Goal: Task Accomplishment & Management: Complete application form

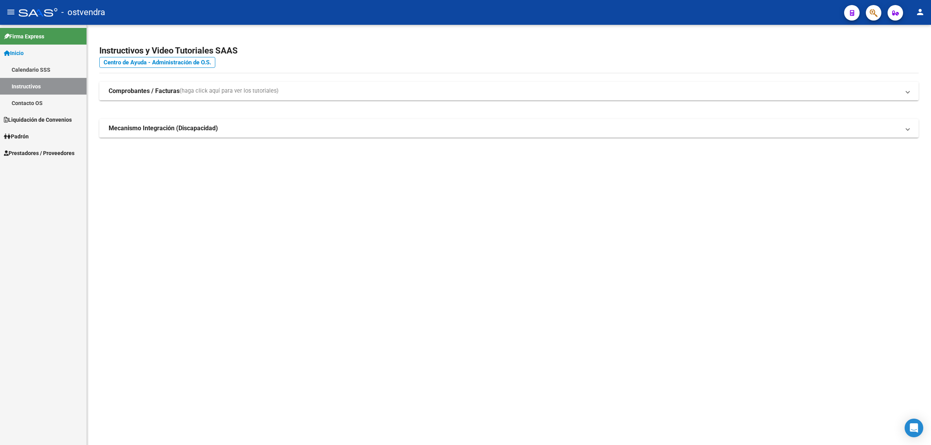
click at [24, 150] on span "Prestadores / Proveedores" at bounding box center [39, 153] width 71 height 9
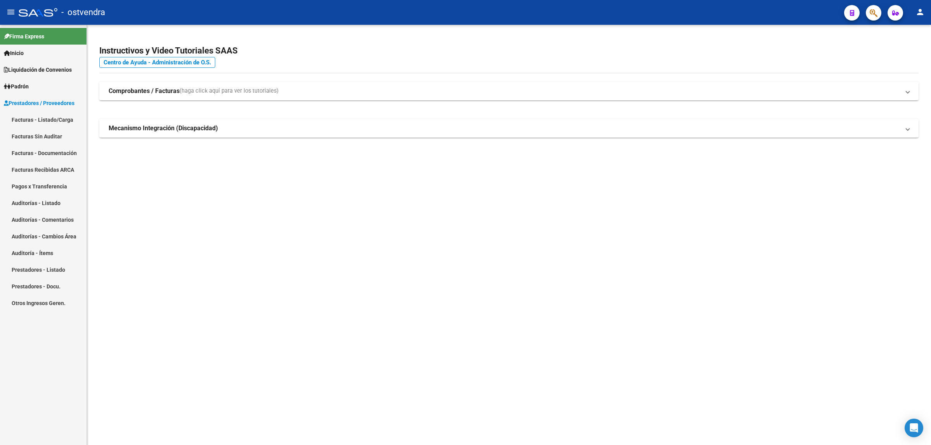
click at [37, 118] on link "Facturas - Listado/Carga" at bounding box center [43, 119] width 87 height 17
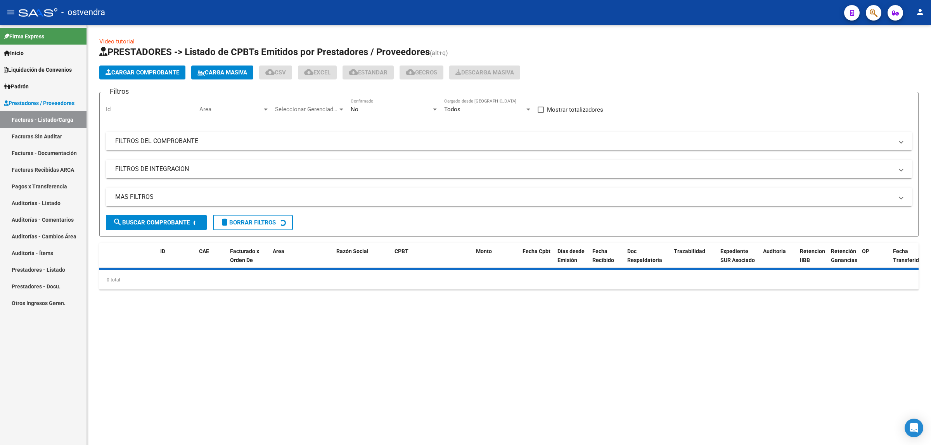
click at [156, 76] on button "Cargar Comprobante" at bounding box center [142, 73] width 86 height 14
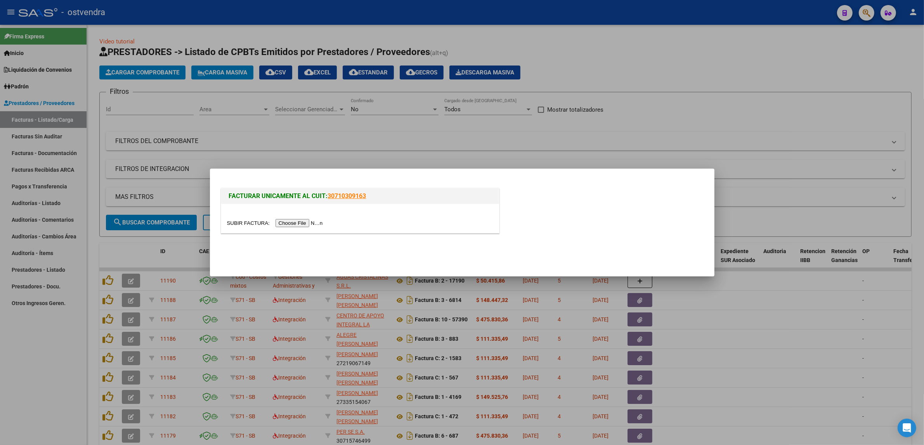
click at [299, 225] on input "file" at bounding box center [276, 223] width 98 height 8
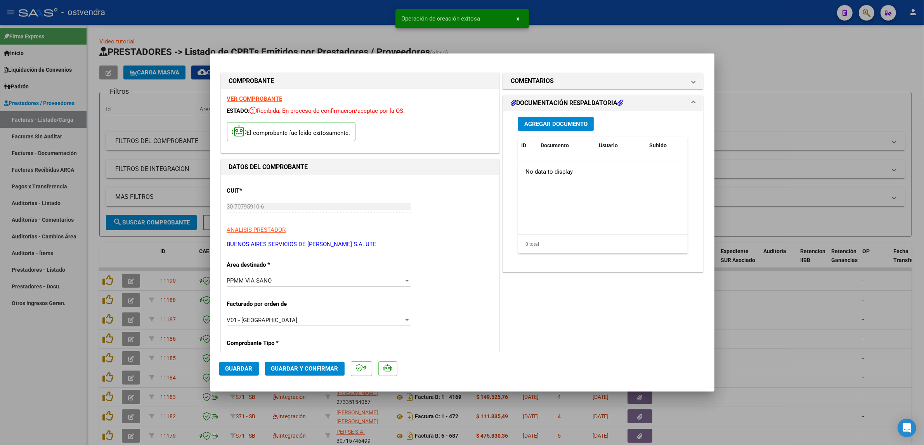
click at [286, 367] on span "Guardar y Confirmar" at bounding box center [304, 368] width 67 height 7
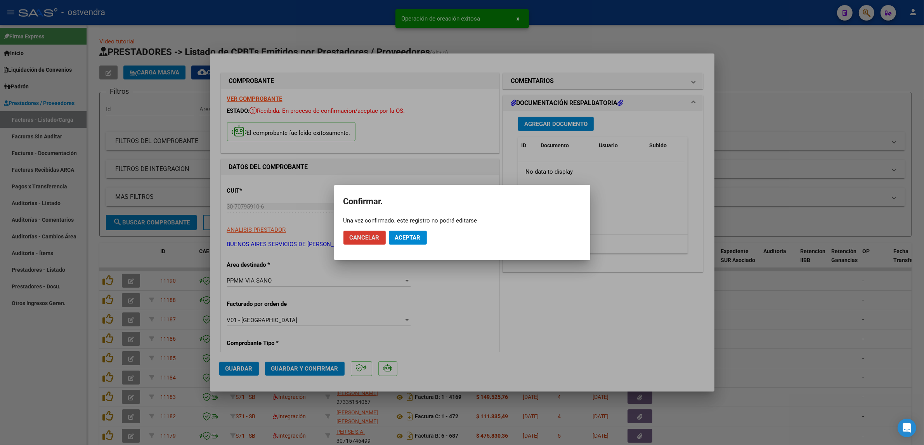
click at [408, 234] on span "Aceptar" at bounding box center [408, 237] width 26 height 7
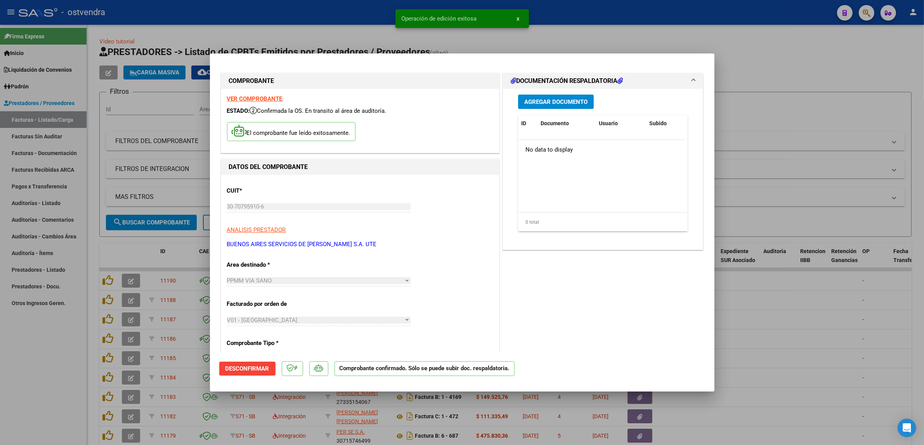
click at [777, 66] on div at bounding box center [462, 222] width 924 height 445
type input "$ 0,00"
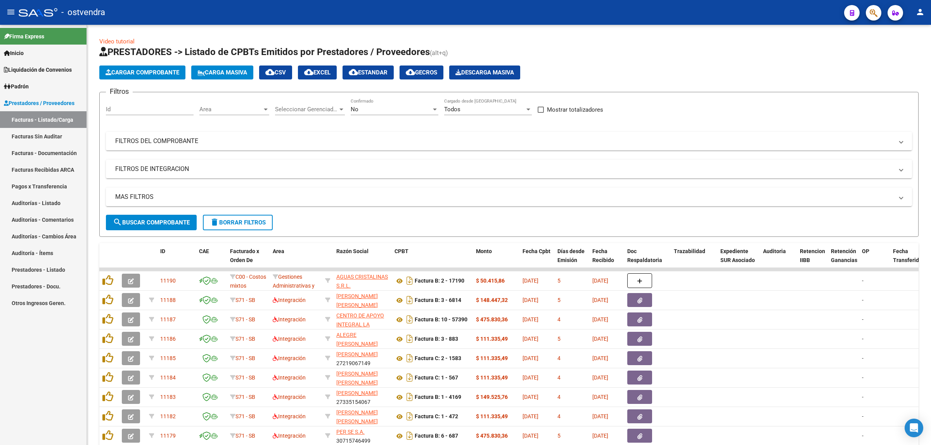
click at [47, 118] on link "Facturas - Listado/Carga" at bounding box center [43, 119] width 87 height 17
click at [390, 109] on div "No" at bounding box center [391, 109] width 81 height 7
click at [373, 74] on span "Todos" at bounding box center [395, 73] width 88 height 17
drag, startPoint x: 173, startPoint y: 142, endPoint x: 239, endPoint y: 161, distance: 68.7
click at [175, 142] on mat-panel-title "FILTROS DEL COMPROBANTE" at bounding box center [504, 141] width 778 height 9
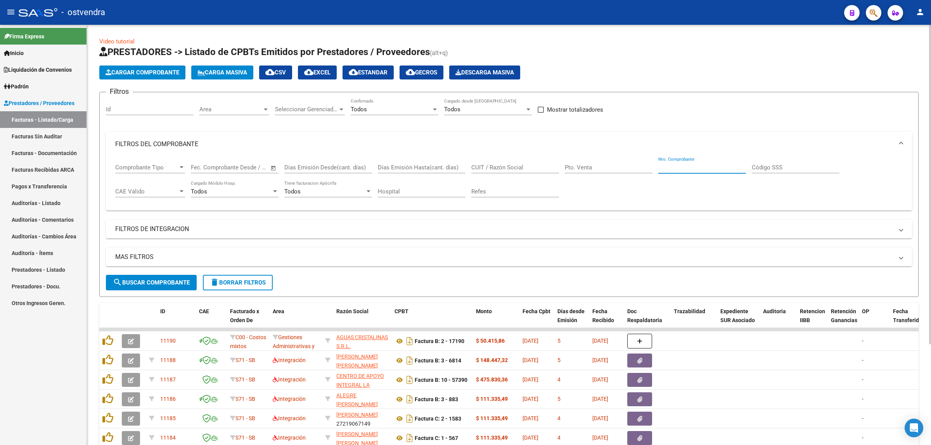
click at [680, 165] on input "Nro. Comprobante" at bounding box center [702, 167] width 88 height 7
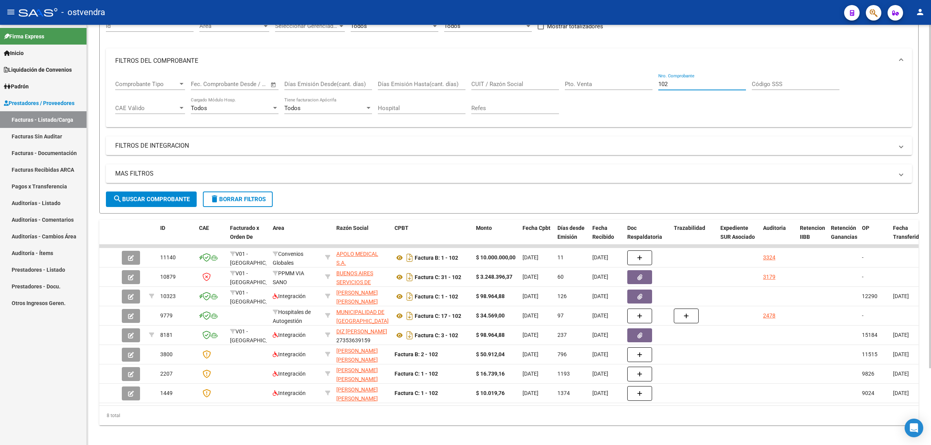
scroll to position [94, 0]
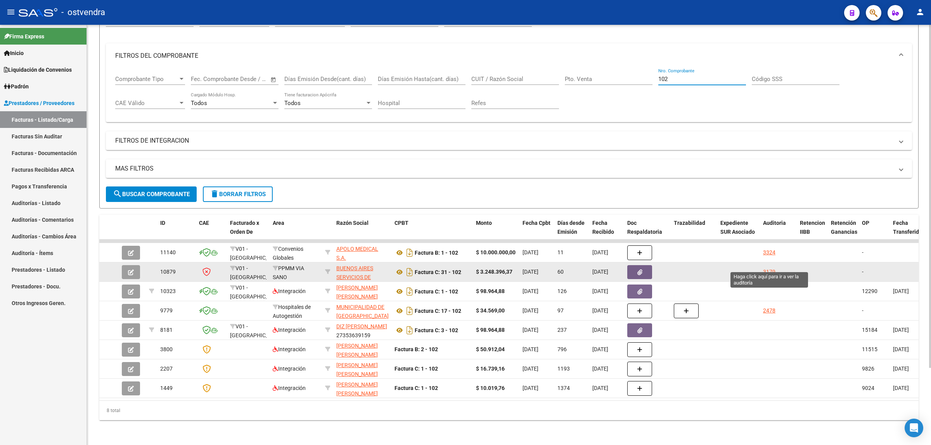
type input "102"
click at [773, 268] on div "3179" at bounding box center [769, 272] width 12 height 9
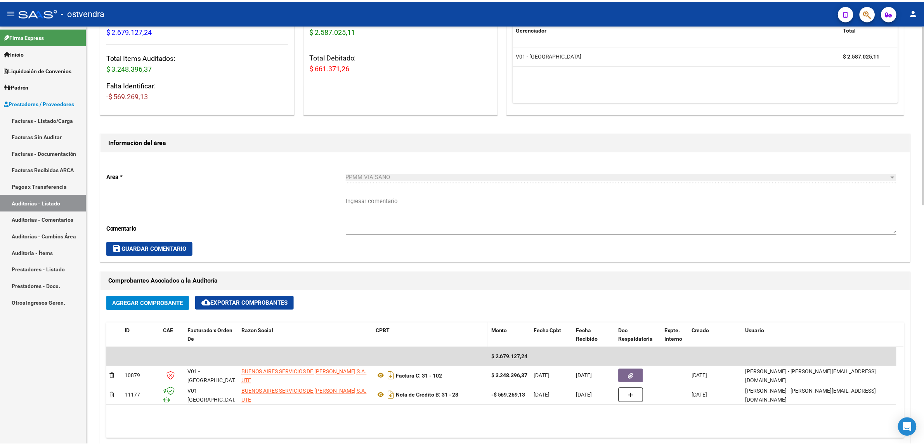
scroll to position [194, 0]
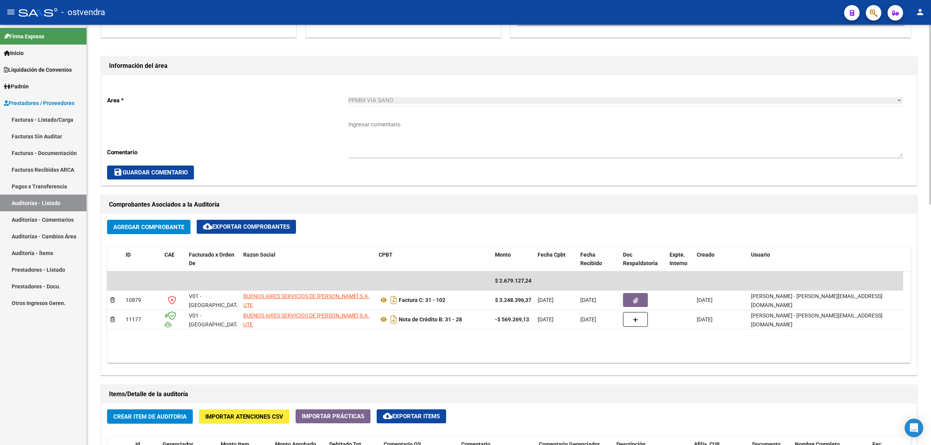
click at [159, 230] on button "Agregar Comprobante" at bounding box center [148, 227] width 83 height 14
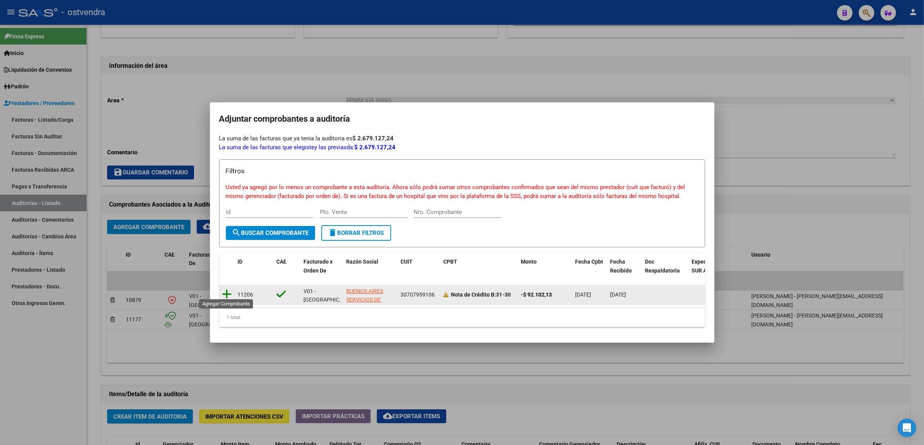
click at [226, 292] on icon at bounding box center [227, 294] width 10 height 11
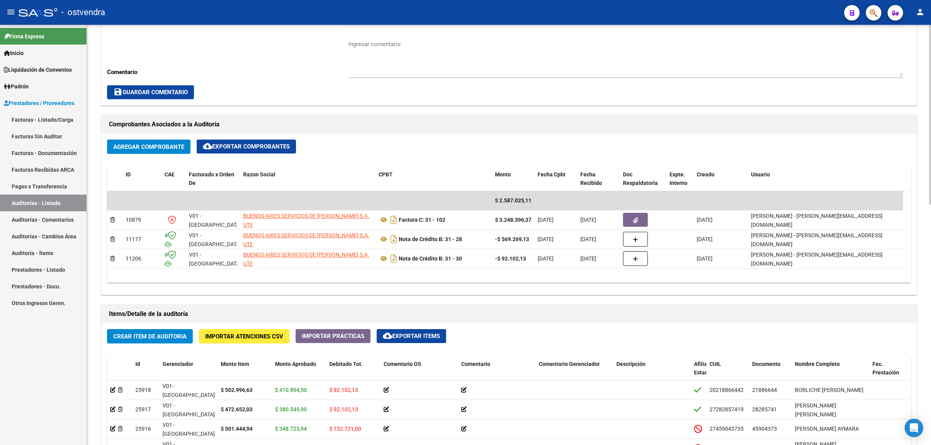
scroll to position [145, 0]
